Goal: Task Accomplishment & Management: Manage account settings

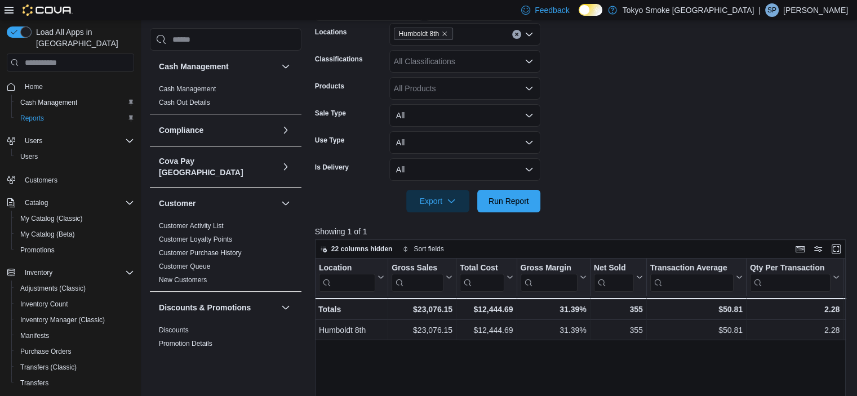
scroll to position [671, 0]
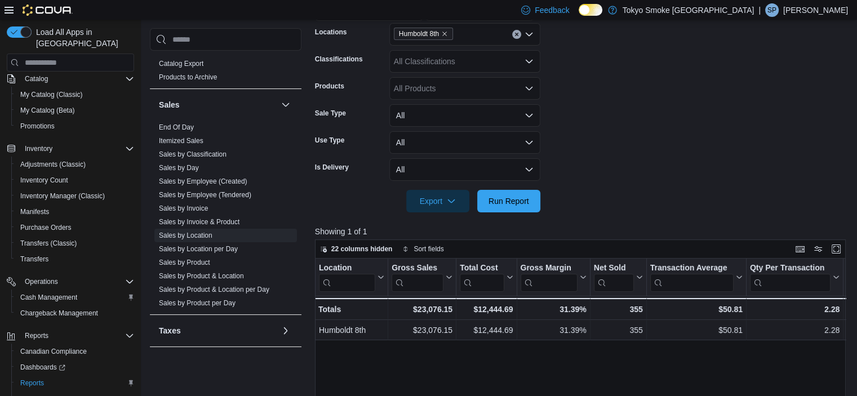
click at [834, 6] on p "[PERSON_NAME]" at bounding box center [816, 10] width 65 height 14
click at [777, 103] on span "Sign Out" at bounding box center [775, 107] width 30 height 11
